Goal: Task Accomplishment & Management: Complete application form

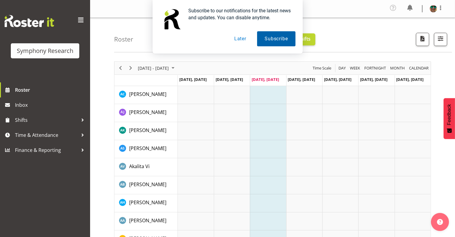
click at [271, 43] on button "Subscribe" at bounding box center [276, 38] width 38 height 15
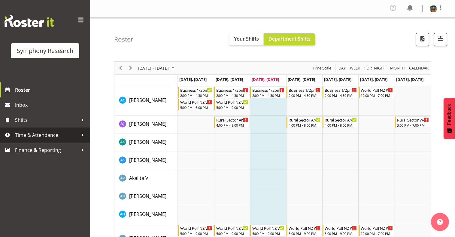
click at [35, 139] on span "Time & Attendance" at bounding box center [46, 134] width 63 height 9
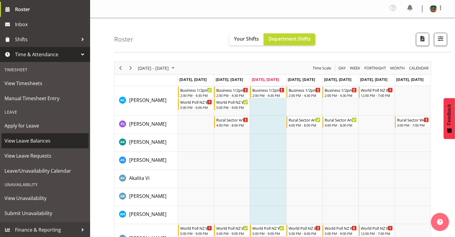
scroll to position [30, 0]
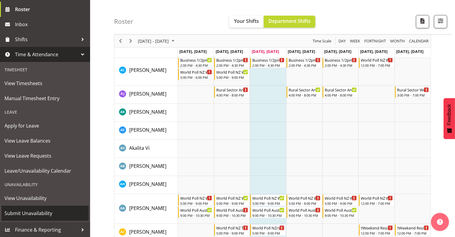
click at [29, 213] on span "Submit Unavailability" at bounding box center [45, 212] width 81 height 9
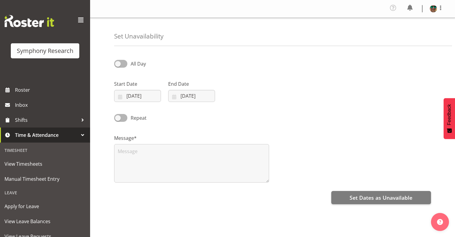
select select "8"
select select "2025"
click at [138, 91] on input "03/09/2025" at bounding box center [137, 96] width 47 height 12
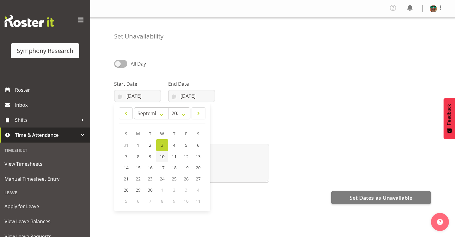
click at [163, 157] on span "10" at bounding box center [162, 156] width 5 height 6
type input "10/09/2025"
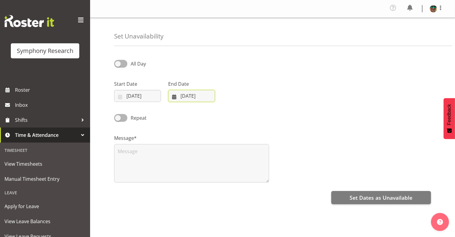
click at [187, 93] on input "03/09/2025" at bounding box center [191, 96] width 47 height 12
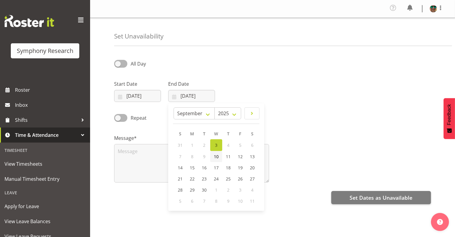
click at [218, 155] on span "10" at bounding box center [216, 156] width 5 height 6
type input "10/09/2025"
click at [127, 64] on span at bounding box center [120, 64] width 13 height 8
click at [118, 64] on input "All Day" at bounding box center [116, 64] width 4 height 4
checkbox input "true"
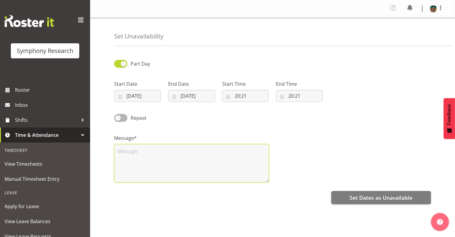
click at [165, 156] on textarea at bounding box center [191, 163] width 155 height 38
type textarea "AL"
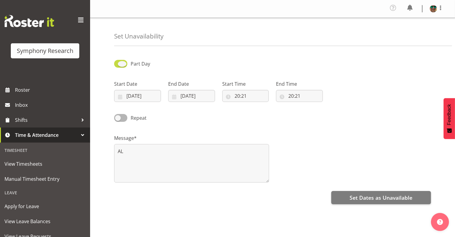
click at [118, 62] on span at bounding box center [120, 64] width 13 height 8
click at [118, 62] on input "Part Day" at bounding box center [116, 64] width 4 height 4
checkbox input "false"
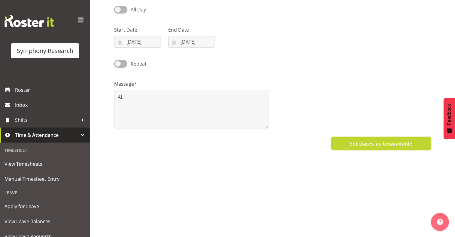
click at [369, 139] on span "Set Dates as Unavailable" at bounding box center [380, 143] width 63 height 8
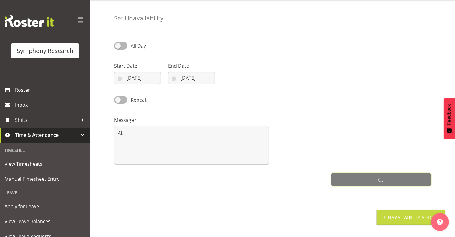
scroll to position [0, 0]
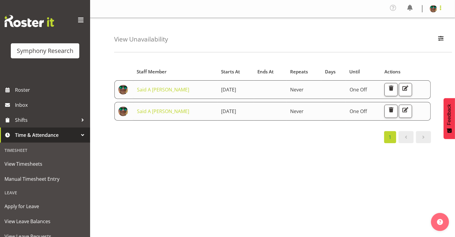
click at [442, 8] on span at bounding box center [440, 7] width 7 height 7
click at [402, 35] on link "Log Out" at bounding box center [415, 33] width 58 height 11
